Goal: Task Accomplishment & Management: Use online tool/utility

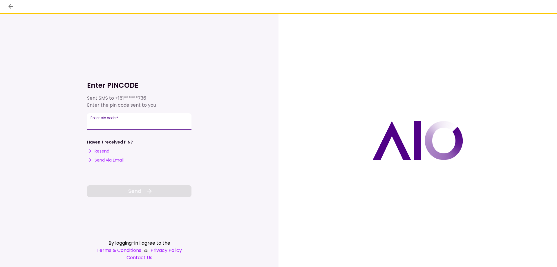
click at [92, 120] on div "Enter pin code   *" at bounding box center [139, 121] width 104 height 16
type input "******"
click at [126, 190] on button "Send" at bounding box center [139, 191] width 104 height 12
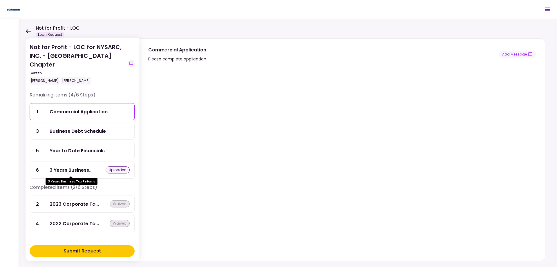
click at [66, 170] on div "3 Years Business..." at bounding box center [71, 169] width 43 height 7
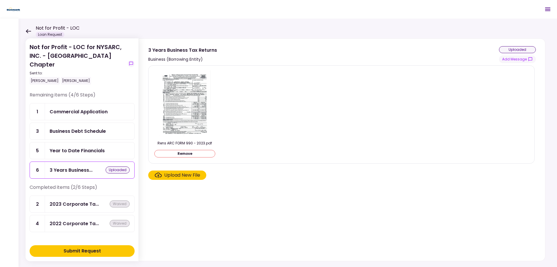
click at [171, 177] on div "Upload New File" at bounding box center [182, 175] width 36 height 7
click at [0, 0] on input "Upload New File" at bounding box center [0, 0] width 0 height 0
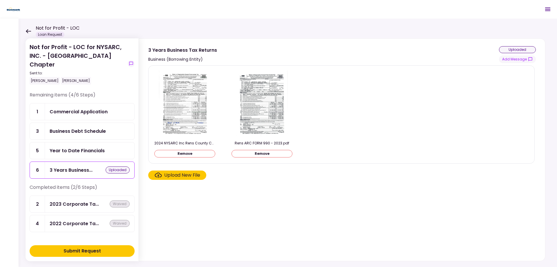
click at [181, 176] on div "Upload New File" at bounding box center [182, 175] width 36 height 7
click at [0, 0] on input "Upload New File" at bounding box center [0, 0] width 0 height 0
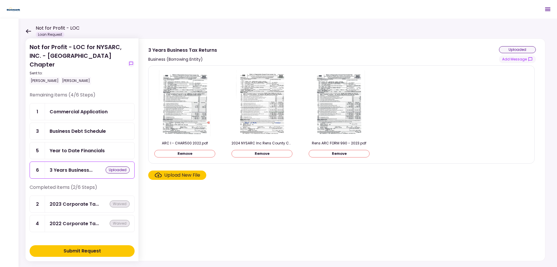
click at [73, 154] on div "Year to Date Financials" at bounding box center [77, 150] width 55 height 7
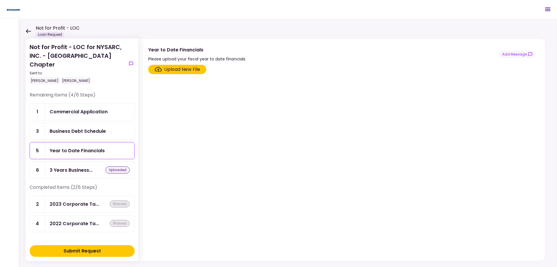
click at [173, 71] on div "Upload New File" at bounding box center [182, 69] width 36 height 7
click at [0, 0] on input "Upload New File" at bounding box center [0, 0] width 0 height 0
